Goal: Check status: Check status

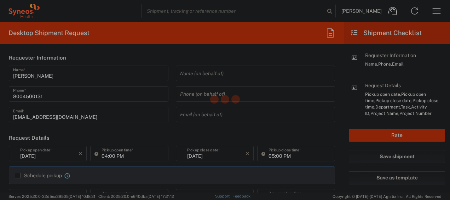
type input "[US_STATE]"
type input "[GEOGRAPHIC_DATA]"
type input "4205"
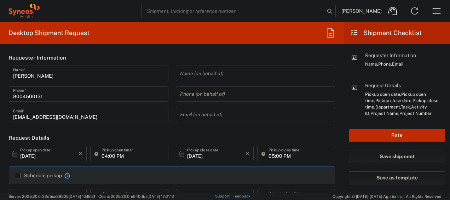
type input "Syneos Health Commercial Servi- [GEOGRAPHIC_DATA] [GEOGRAPHIC_DATA]"
click at [432, 13] on icon "button" at bounding box center [436, 10] width 11 height 11
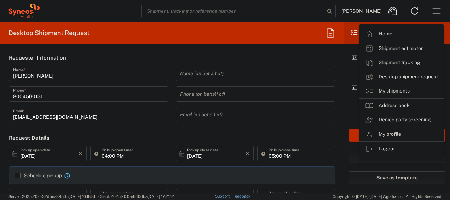
drag, startPoint x: 432, startPoint y: 13, endPoint x: 397, endPoint y: 91, distance: 85.2
click at [397, 19] on div "[PERSON_NAME] Home Shipment estimator Shipment tracking Desktop shipment reques…" at bounding box center [244, 10] width 408 height 17
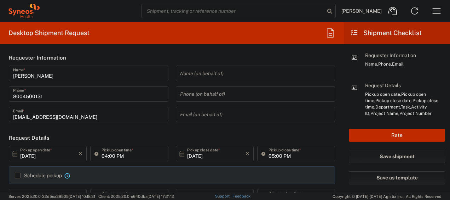
click at [397, 91] on div "Pickup open date, Pickup open time, Pickup close date, Pickup close time, Depar…" at bounding box center [405, 103] width 80 height 25
click at [432, 15] on icon "button" at bounding box center [436, 10] width 11 height 11
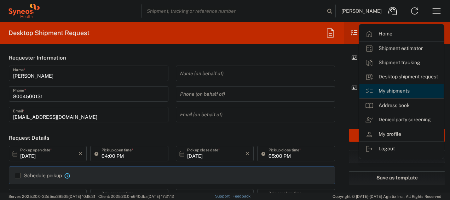
click at [413, 86] on link "My shipments" at bounding box center [402, 91] width 84 height 14
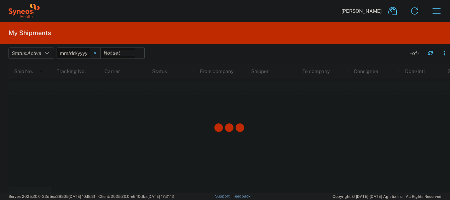
click at [96, 52] on icon at bounding box center [95, 53] width 2 height 2
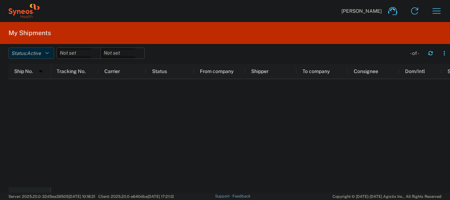
click at [45, 55] on button "Status: Active" at bounding box center [31, 52] width 46 height 11
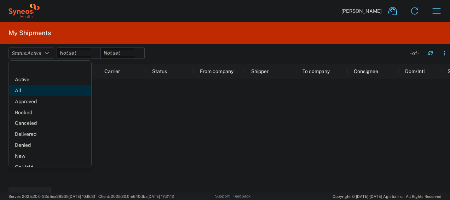
click at [26, 92] on span "All" at bounding box center [50, 90] width 83 height 11
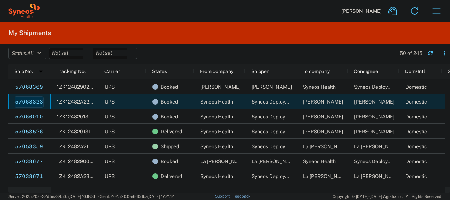
click at [25, 101] on link "57068323" at bounding box center [29, 101] width 29 height 11
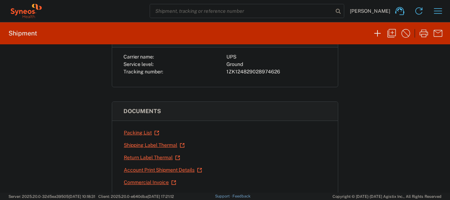
scroll to position [65, 0]
click at [128, 146] on link "Shipping Label Thermal" at bounding box center [155, 144] width 62 height 12
click at [135, 153] on link "Return Label Thermal" at bounding box center [152, 156] width 57 height 12
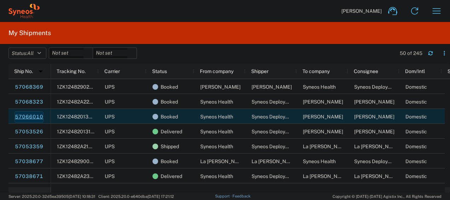
click at [27, 116] on link "57066010" at bounding box center [29, 116] width 29 height 11
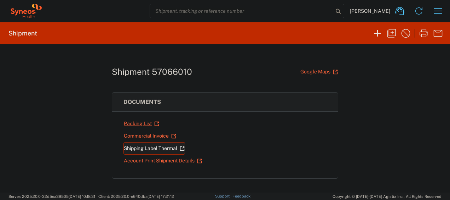
click at [154, 145] on link "Shipping Label Thermal" at bounding box center [155, 148] width 62 height 12
